Goal: Transaction & Acquisition: Purchase product/service

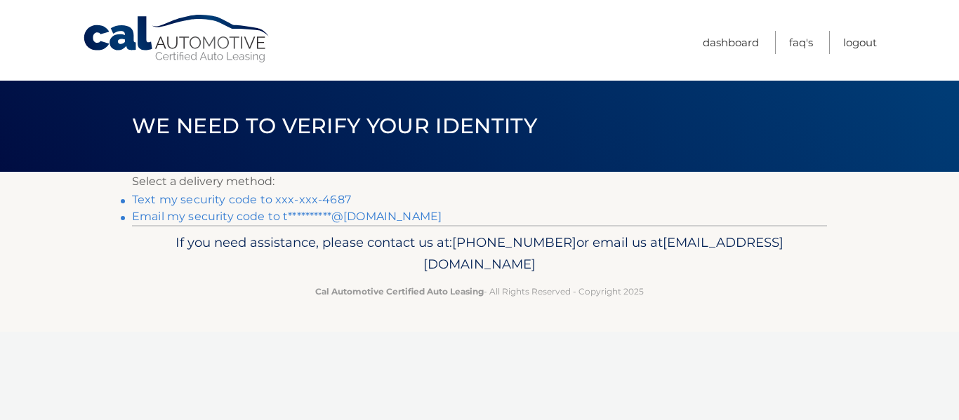
click at [293, 201] on link "Text my security code to xxx-xxx-4687" at bounding box center [241, 199] width 219 height 13
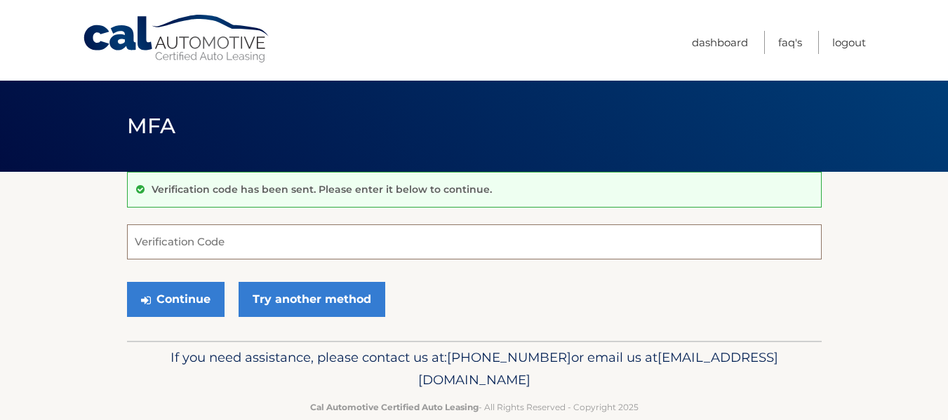
click at [256, 241] on input "Verification Code" at bounding box center [474, 242] width 695 height 35
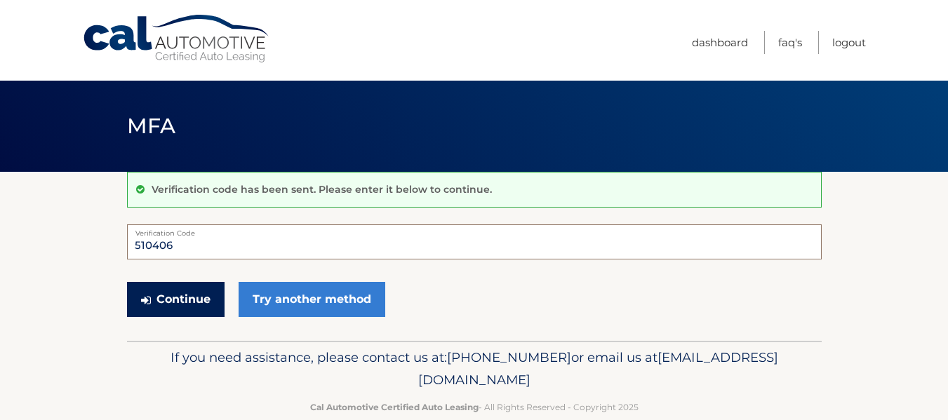
type input "510406"
click at [206, 294] on button "Continue" at bounding box center [176, 299] width 98 height 35
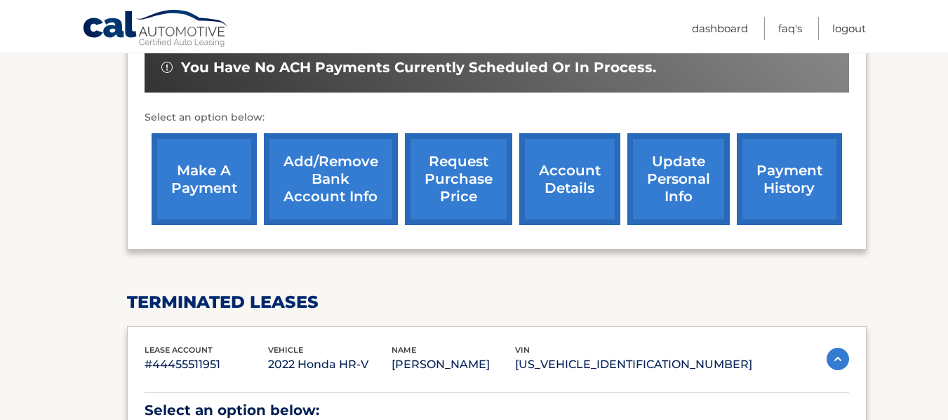
scroll to position [442, 0]
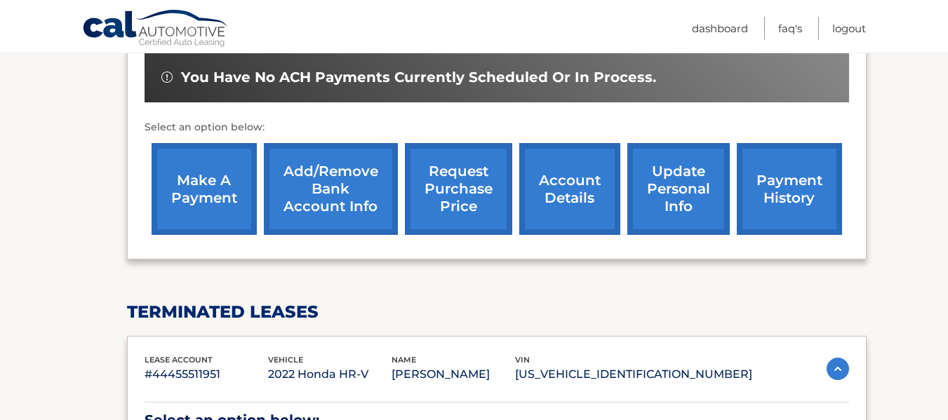
click at [189, 187] on link "make a payment" at bounding box center [204, 189] width 105 height 92
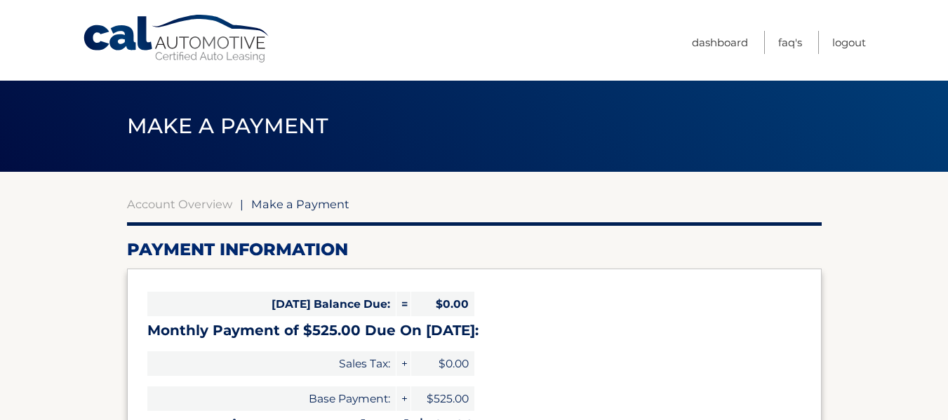
select select "YmZjYzgyMzktYjMxNy00NDczLTkyYTgtZWY3YzkyYzk1Njc0"
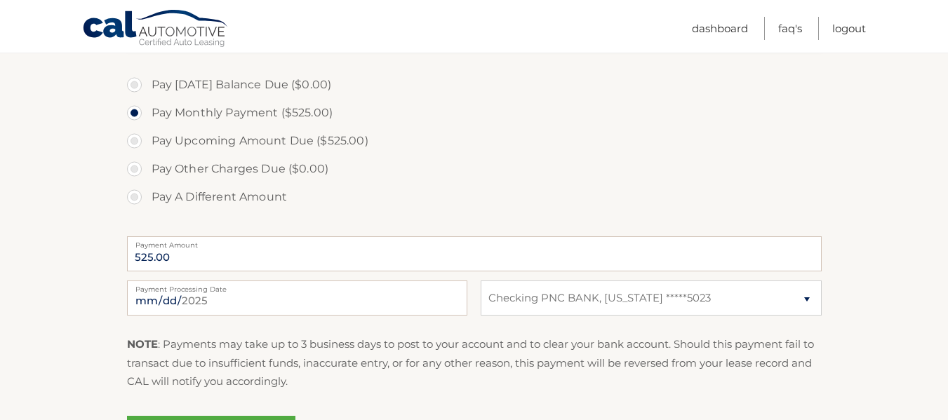
scroll to position [411, 0]
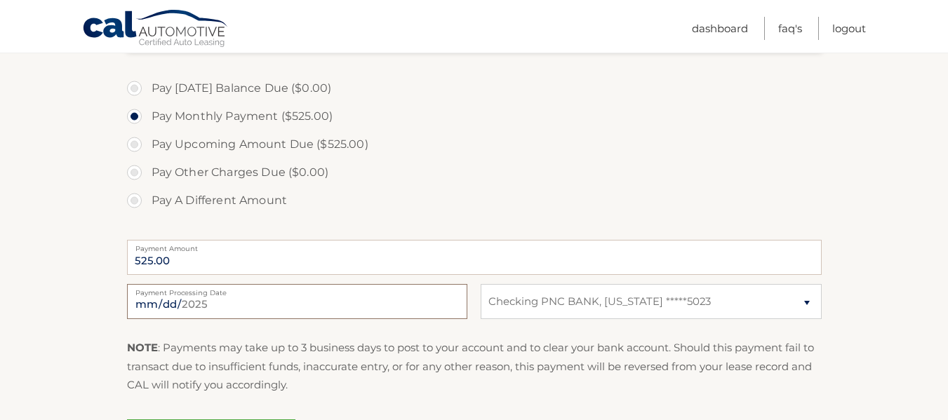
click at [171, 305] on input "[DATE]" at bounding box center [297, 301] width 340 height 35
type input "[DATE]"
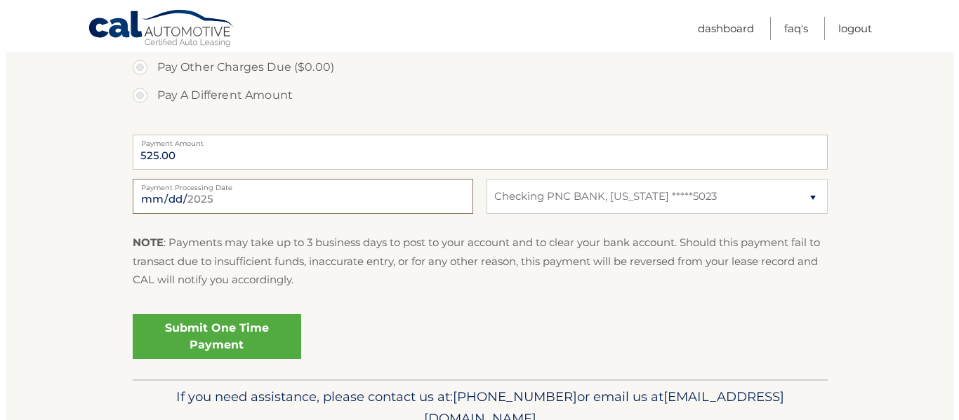
scroll to position [531, 0]
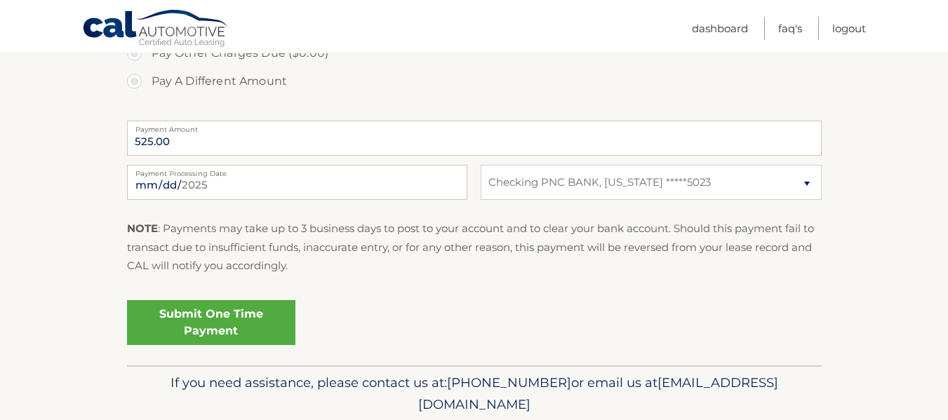
click at [207, 326] on link "Submit One Time Payment" at bounding box center [211, 322] width 168 height 45
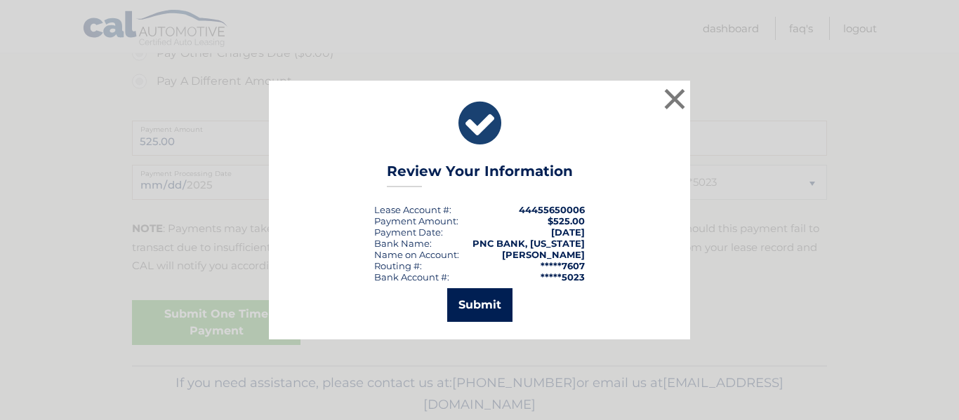
click at [478, 313] on button "Submit" at bounding box center [479, 305] width 65 height 34
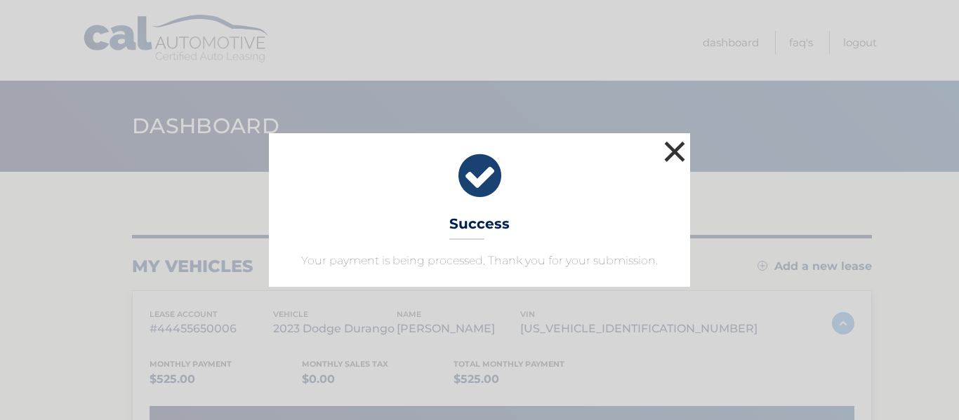
click at [667, 151] on button "×" at bounding box center [674, 152] width 28 height 28
